Goal: Information Seeking & Learning: Learn about a topic

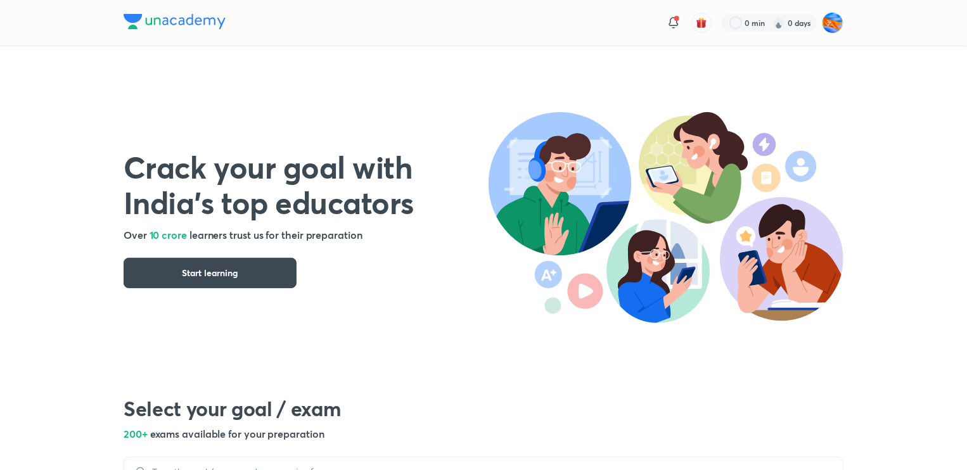
click at [540, 438] on h5 "200+ exams available for your preparation" at bounding box center [484, 434] width 720 height 15
click at [266, 263] on button "Start learning" at bounding box center [210, 273] width 173 height 30
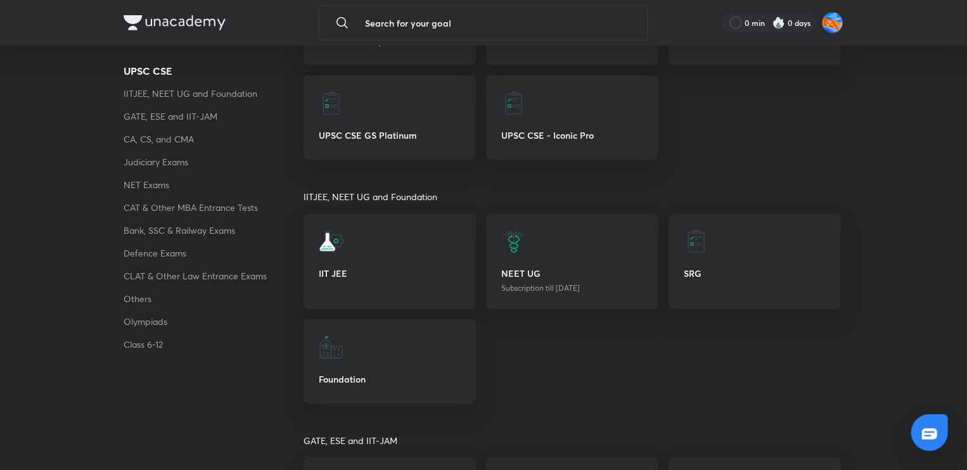
scroll to position [356, 0]
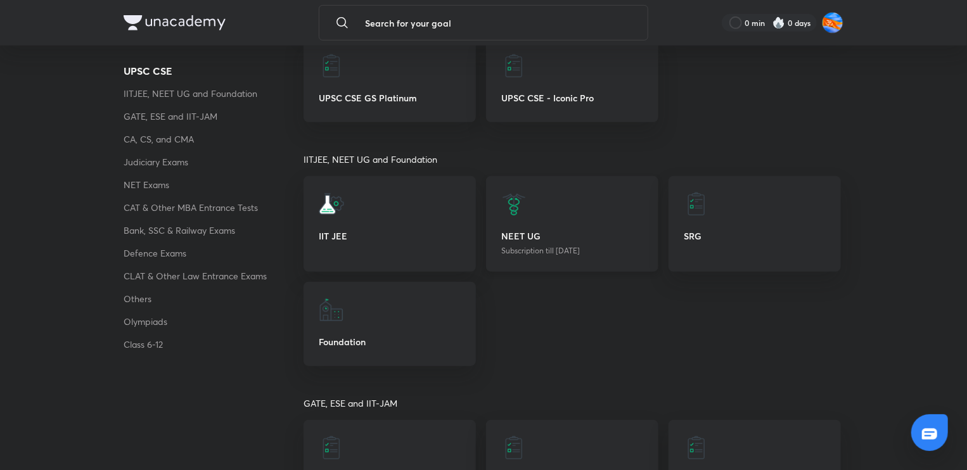
click at [584, 231] on p "NEET UG" at bounding box center [572, 235] width 142 height 13
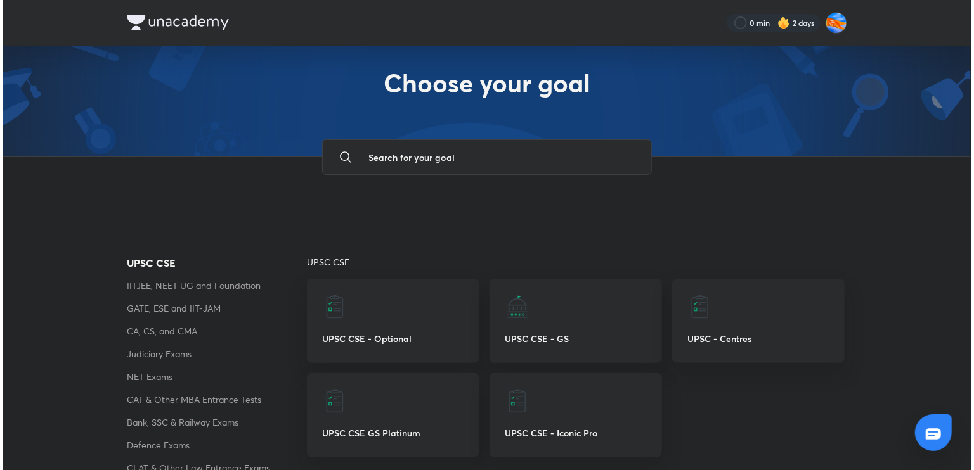
scroll to position [0, 0]
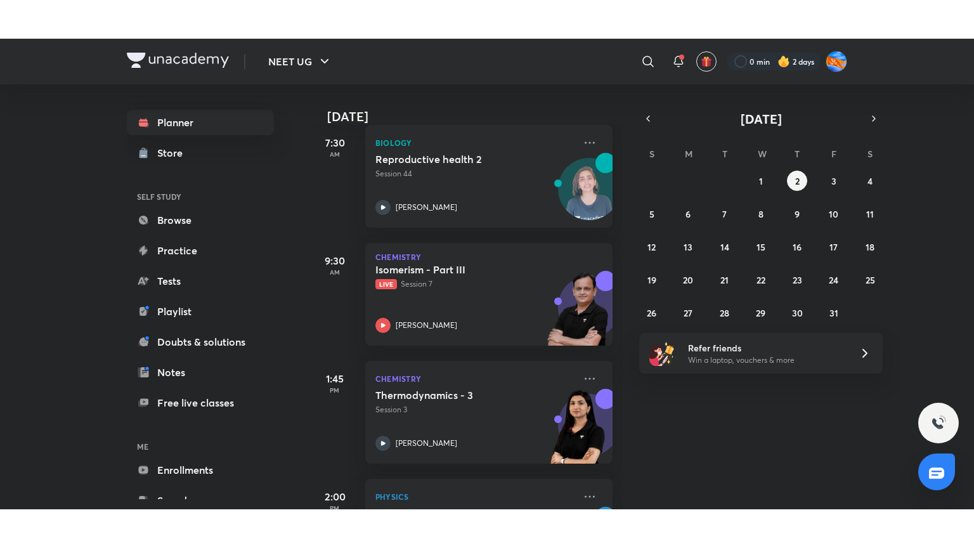
scroll to position [191, 0]
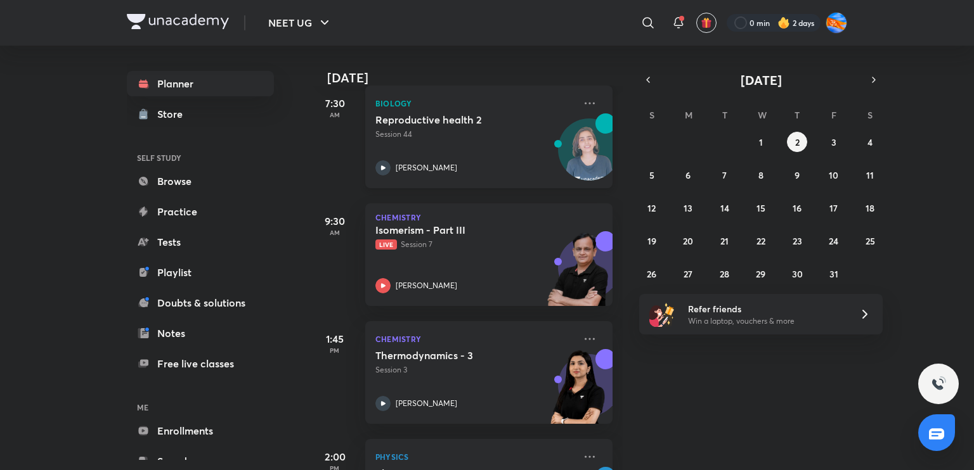
click at [500, 171] on div "Dr. Rakshita Singh" at bounding box center [474, 167] width 199 height 15
